Goal: Transaction & Acquisition: Purchase product/service

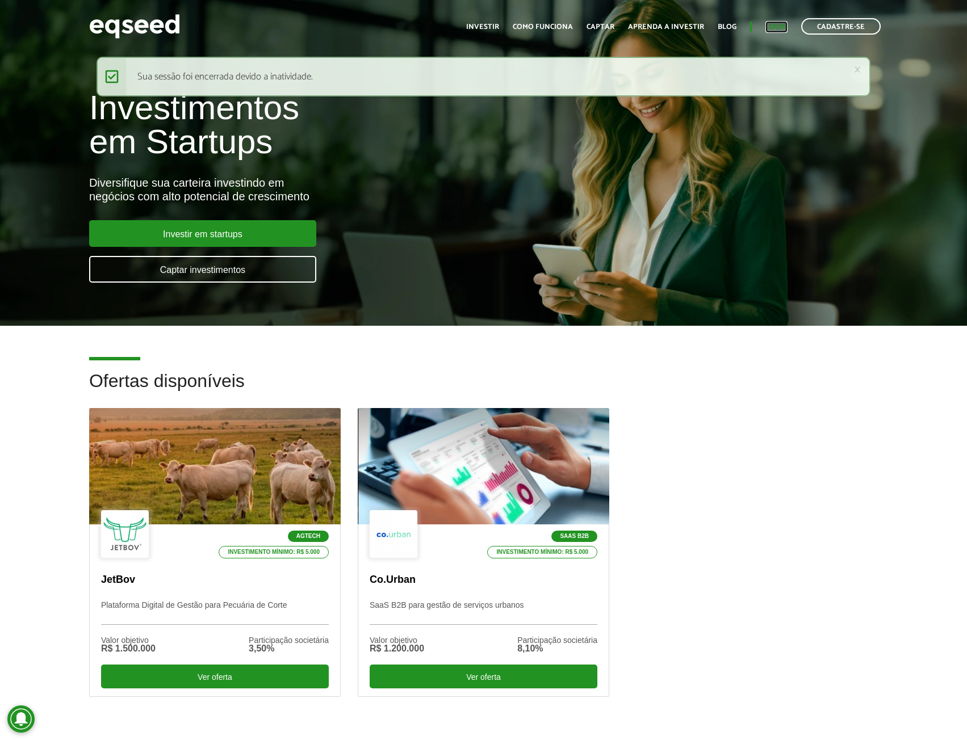
click at [773, 26] on link "Login" at bounding box center [776, 26] width 22 height 7
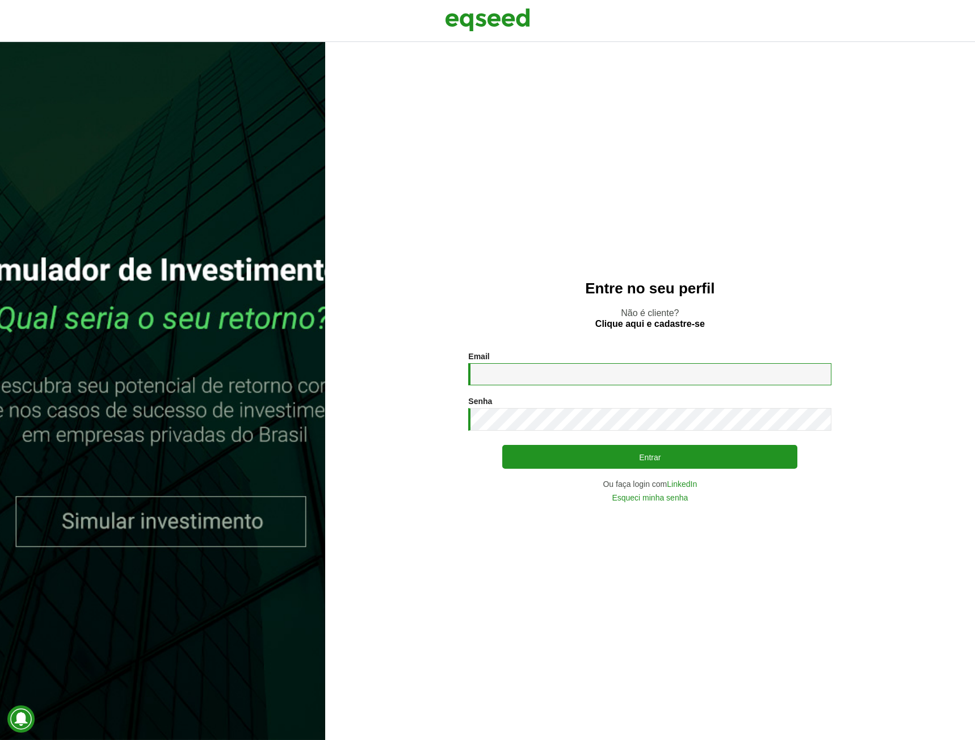
click at [526, 381] on input "Email *" at bounding box center [649, 374] width 363 height 22
type input "**********"
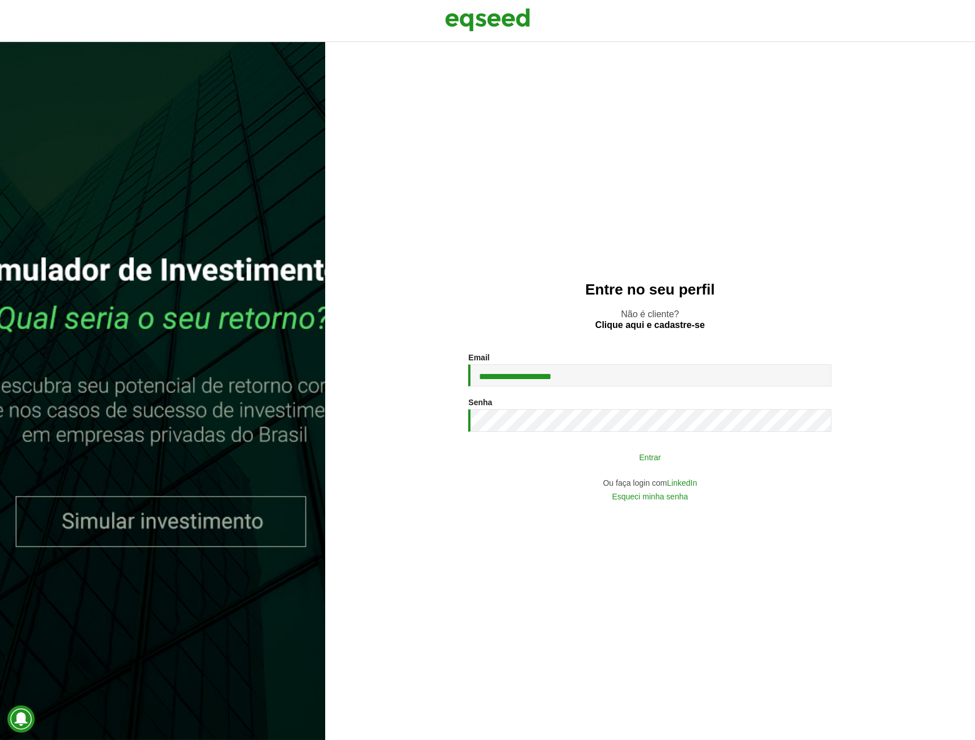
click at [630, 459] on button "Entrar" at bounding box center [649, 457] width 295 height 22
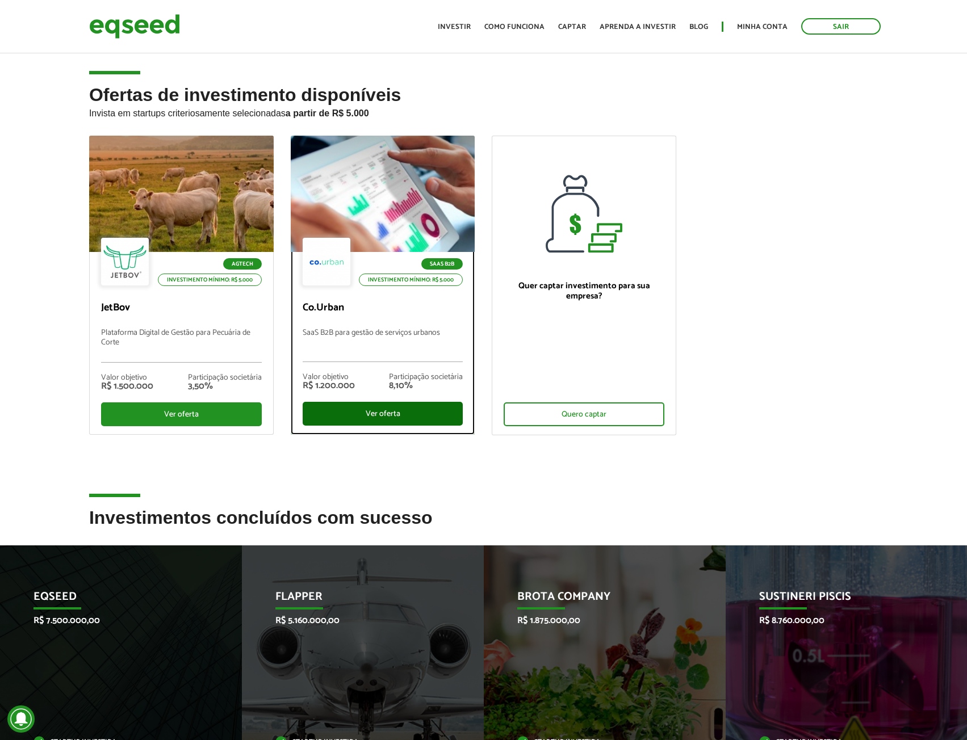
click at [376, 413] on div "Ver oferta" at bounding box center [383, 414] width 161 height 24
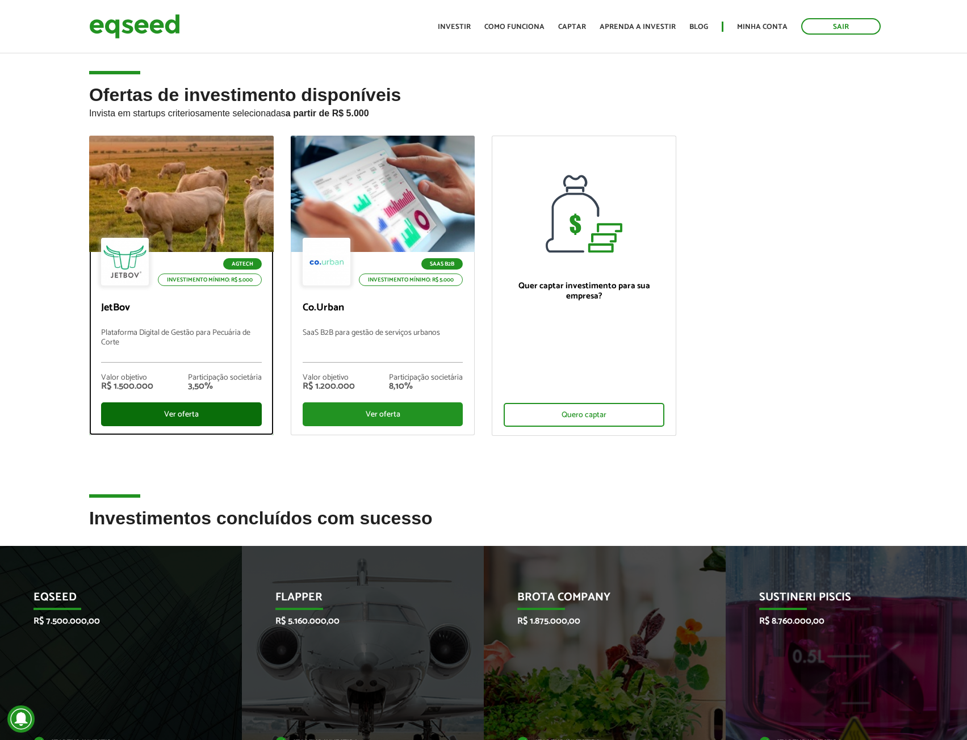
click at [168, 408] on div "Ver oferta" at bounding box center [181, 415] width 161 height 24
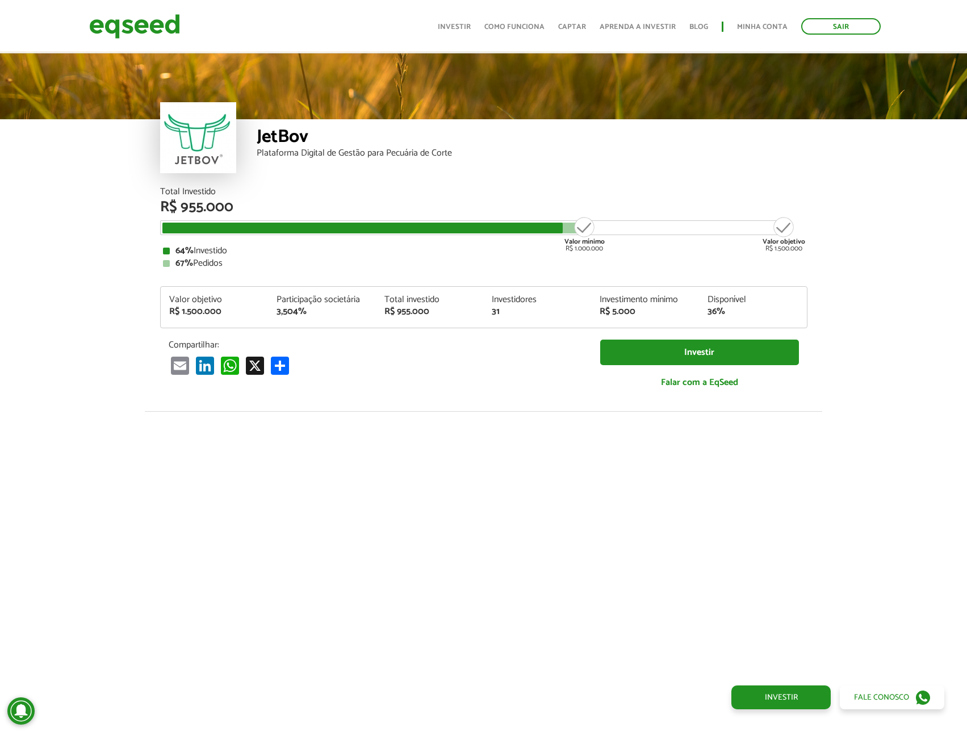
scroll to position [1071, 0]
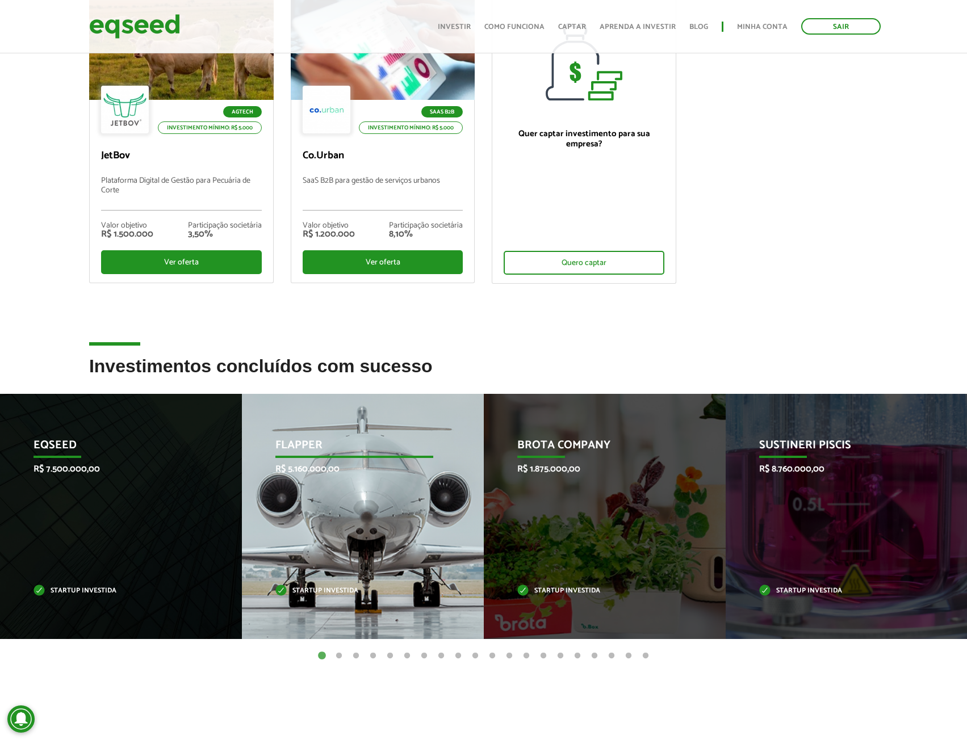
scroll to position [170, 0]
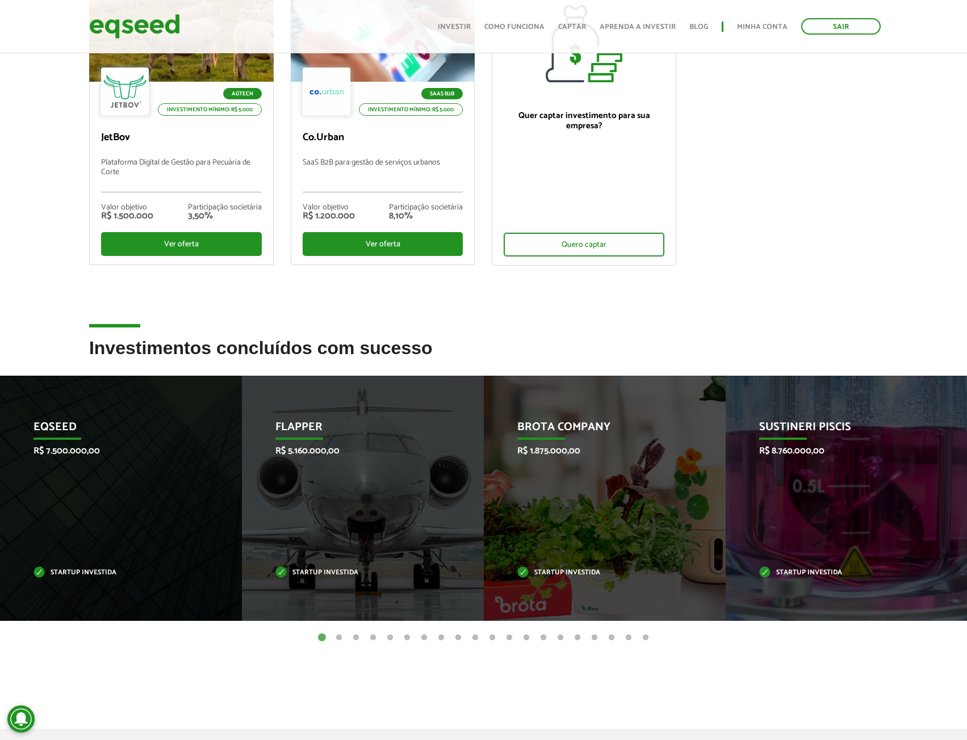
click at [340, 639] on button "2" at bounding box center [338, 637] width 11 height 11
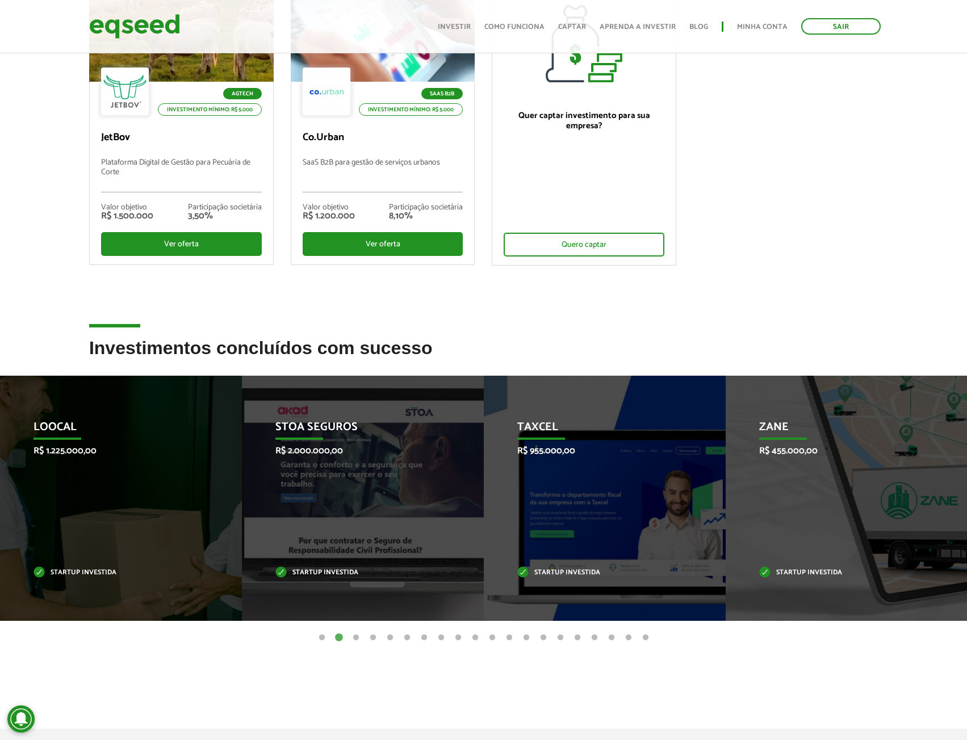
click at [354, 639] on button "3" at bounding box center [355, 637] width 11 height 11
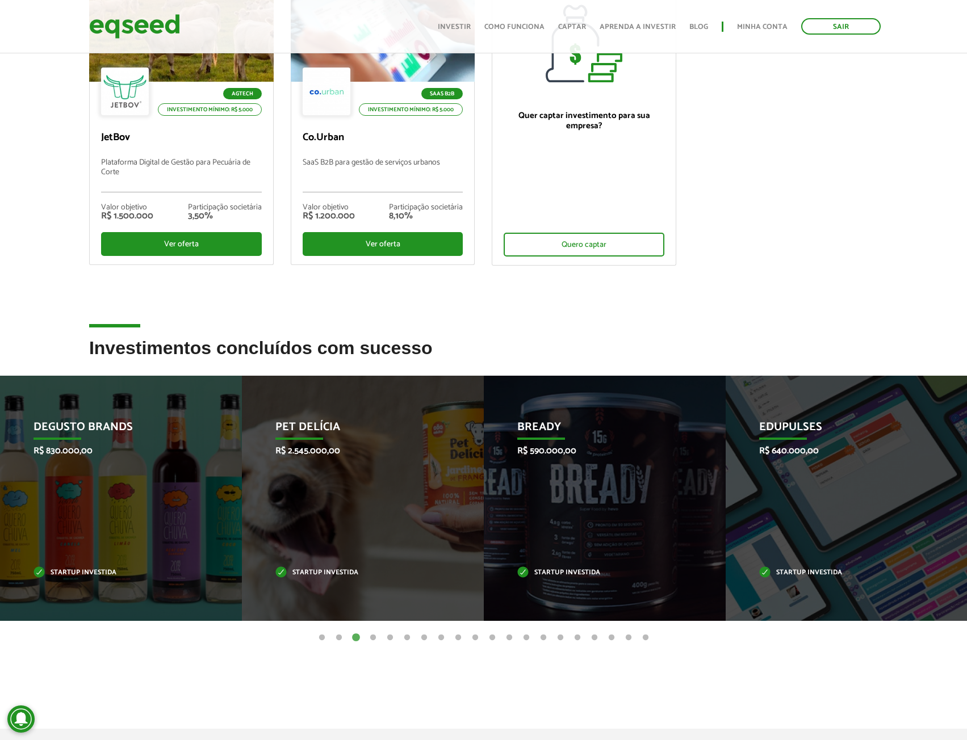
click at [372, 635] on button "4" at bounding box center [372, 637] width 11 height 11
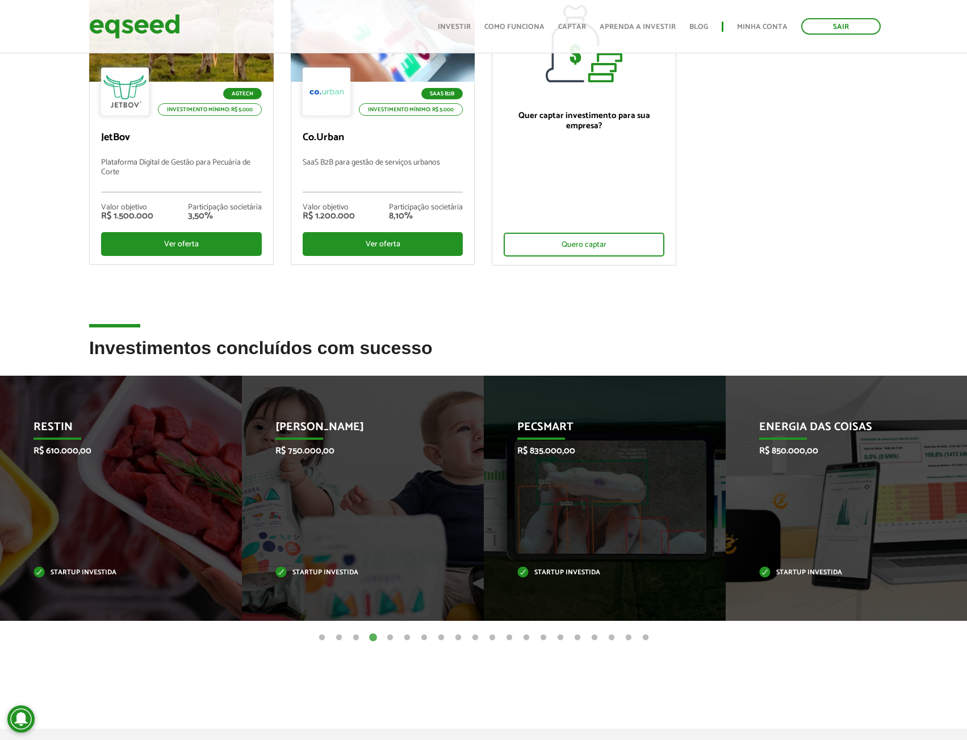
click at [388, 639] on button "5" at bounding box center [389, 637] width 11 height 11
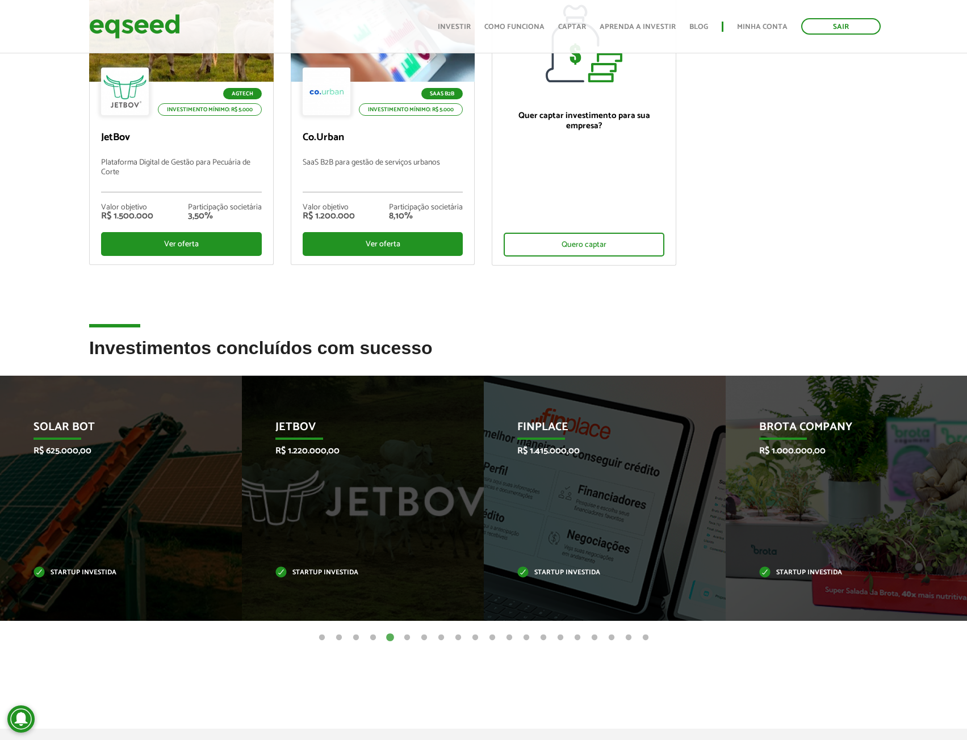
click at [411, 638] on button "6" at bounding box center [406, 637] width 11 height 11
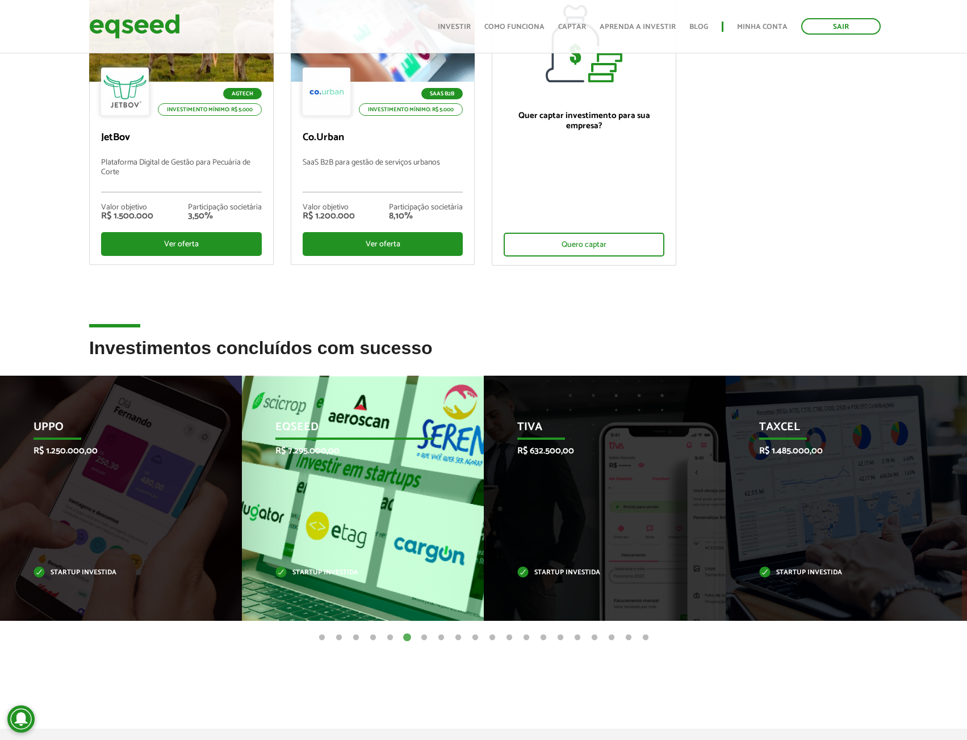
click at [335, 472] on div "EqSeed R$ 7.295.000,00 Startup investida" at bounding box center [354, 498] width 225 height 245
click at [319, 434] on p "EqSeed" at bounding box center [353, 430] width 157 height 19
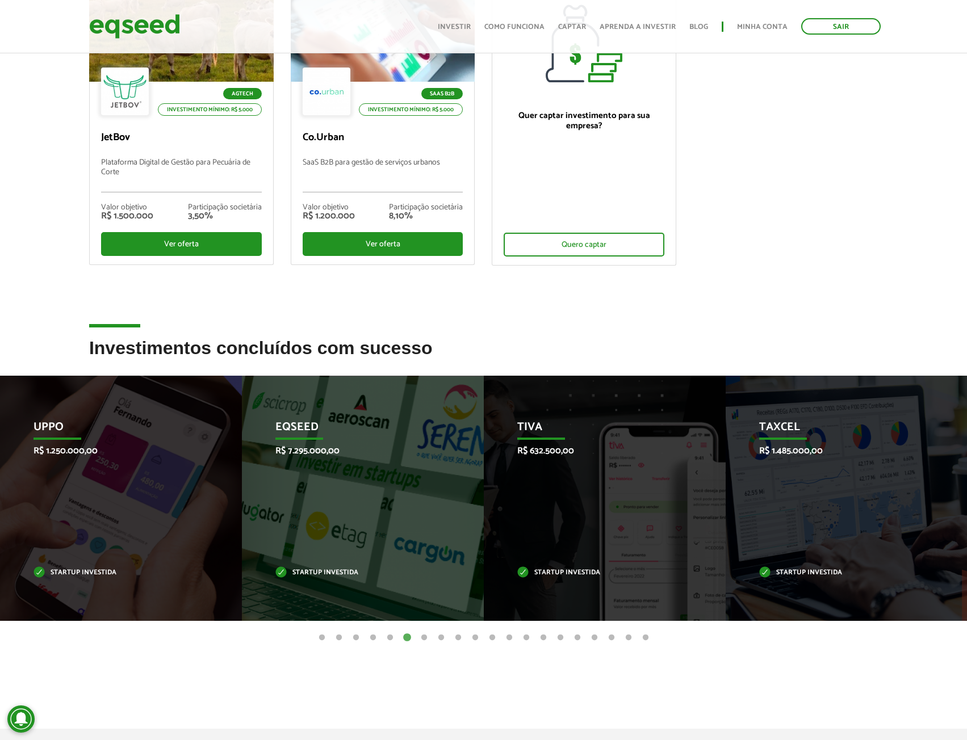
click at [320, 636] on button "1" at bounding box center [321, 637] width 11 height 11
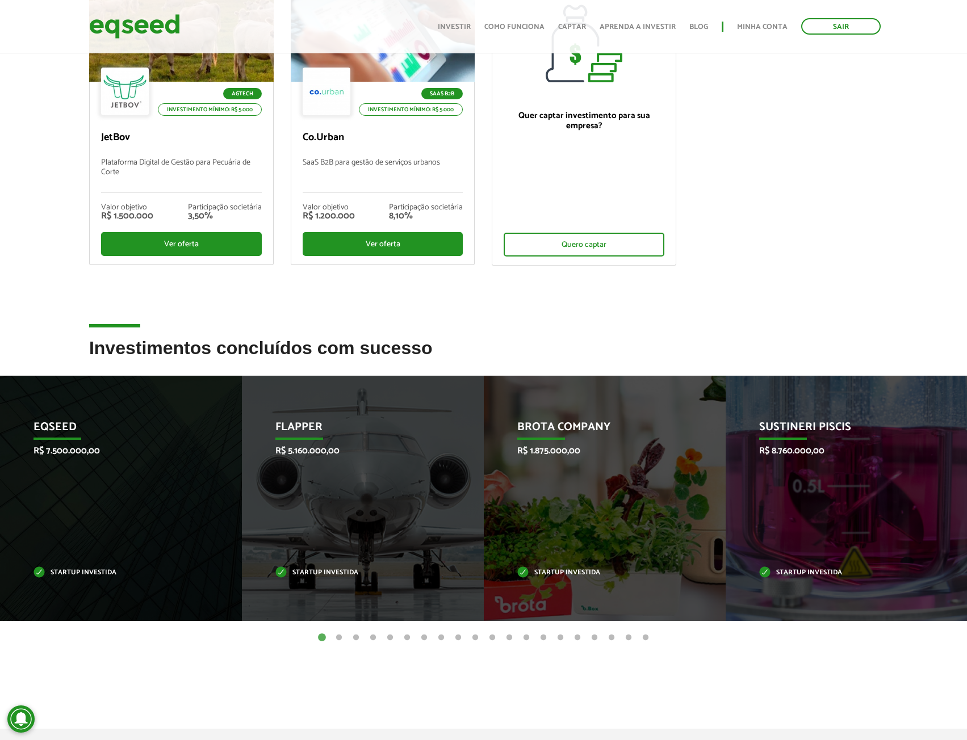
click at [320, 636] on button "1" at bounding box center [321, 637] width 11 height 11
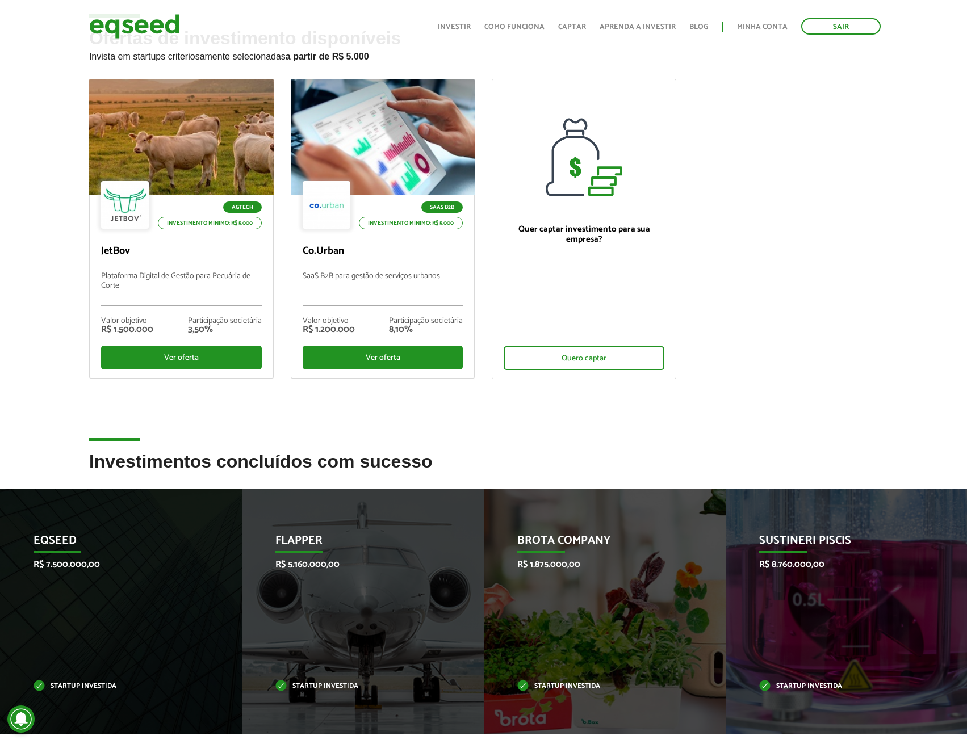
scroll to position [0, 0]
